Goal: Submit feedback/report problem

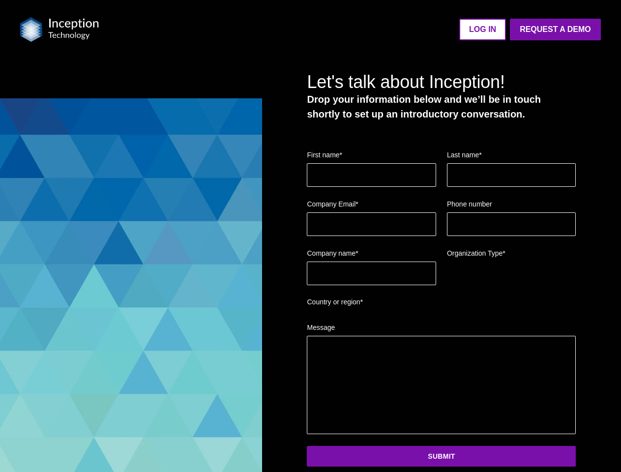
click at [60, 30] on img at bounding box center [59, 29] width 79 height 25
click at [356, 30] on ul "LOG IN Request a Demo Go back to platform" at bounding box center [356, 30] width 490 height 22
click at [441, 270] on fieldset "Company name * Organization Type *" at bounding box center [441, 272] width 269 height 49
click at [441, 457] on button "Submit" at bounding box center [441, 456] width 269 height 21
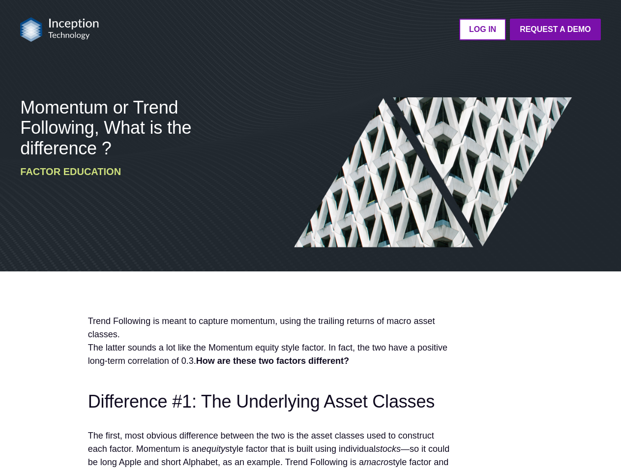
click at [310, 236] on img at bounding box center [433, 172] width 278 height 151
click at [60, 30] on img at bounding box center [59, 29] width 79 height 25
click at [356, 30] on ul "LOG IN Request a Demo Go back to platform" at bounding box center [356, 30] width 490 height 22
click at [106, 128] on span "Momentum or Trend Following, What is the difference ?" at bounding box center [105, 127] width 171 height 61
click at [269, 393] on h3 "Difference #1: The Underlying Asset Classes" at bounding box center [269, 402] width 362 height 20
